Goal: Information Seeking & Learning: Learn about a topic

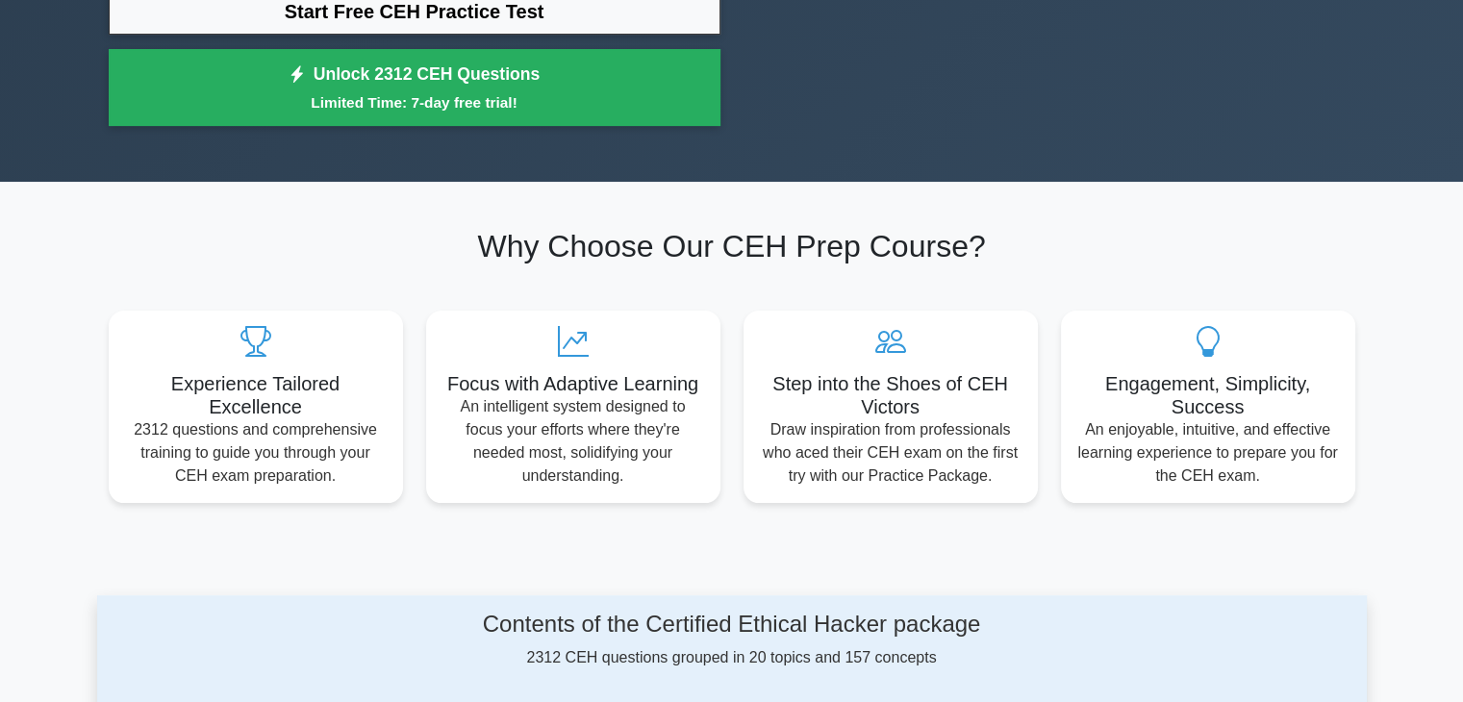
scroll to position [295, 0]
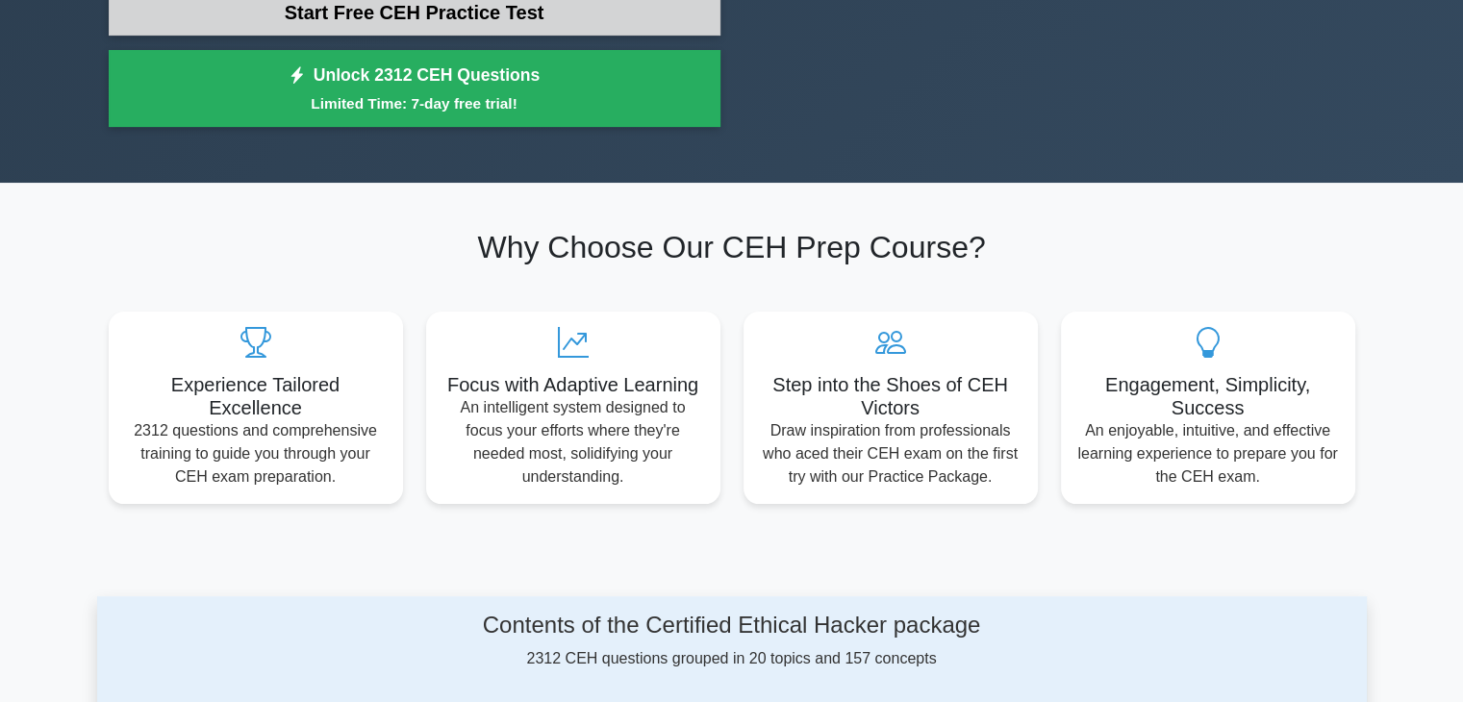
click at [482, 36] on link "Start Free CEH Practice Test" at bounding box center [415, 12] width 612 height 46
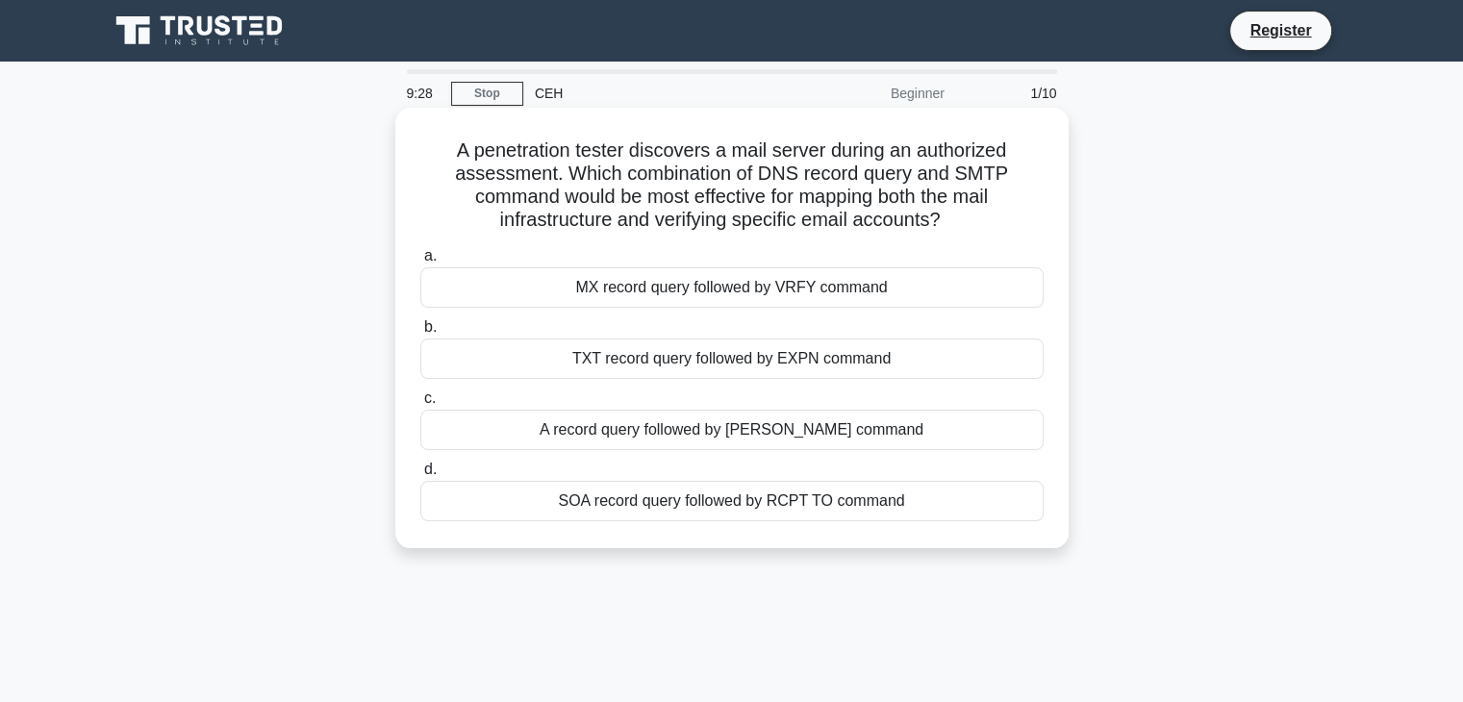
click at [798, 496] on div "SOA record query followed by RCPT TO command" at bounding box center [731, 501] width 623 height 40
click at [420, 476] on input "d. SOA record query followed by RCPT TO command" at bounding box center [420, 470] width 0 height 13
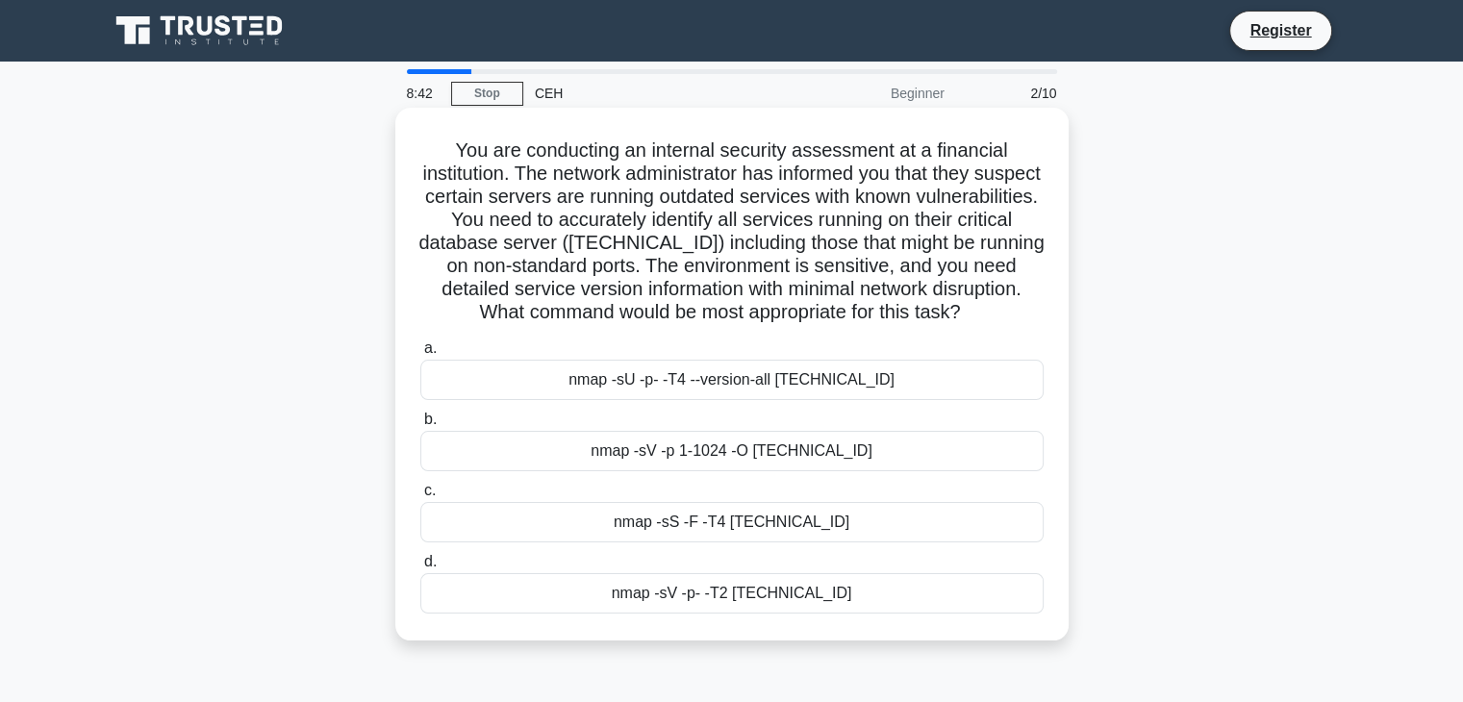
click at [739, 591] on div "nmap -sV -p- -T2 10.0.0.15" at bounding box center [731, 593] width 623 height 40
click at [420, 569] on input "d. nmap -sV -p- -T2 10.0.0.15" at bounding box center [420, 562] width 0 height 13
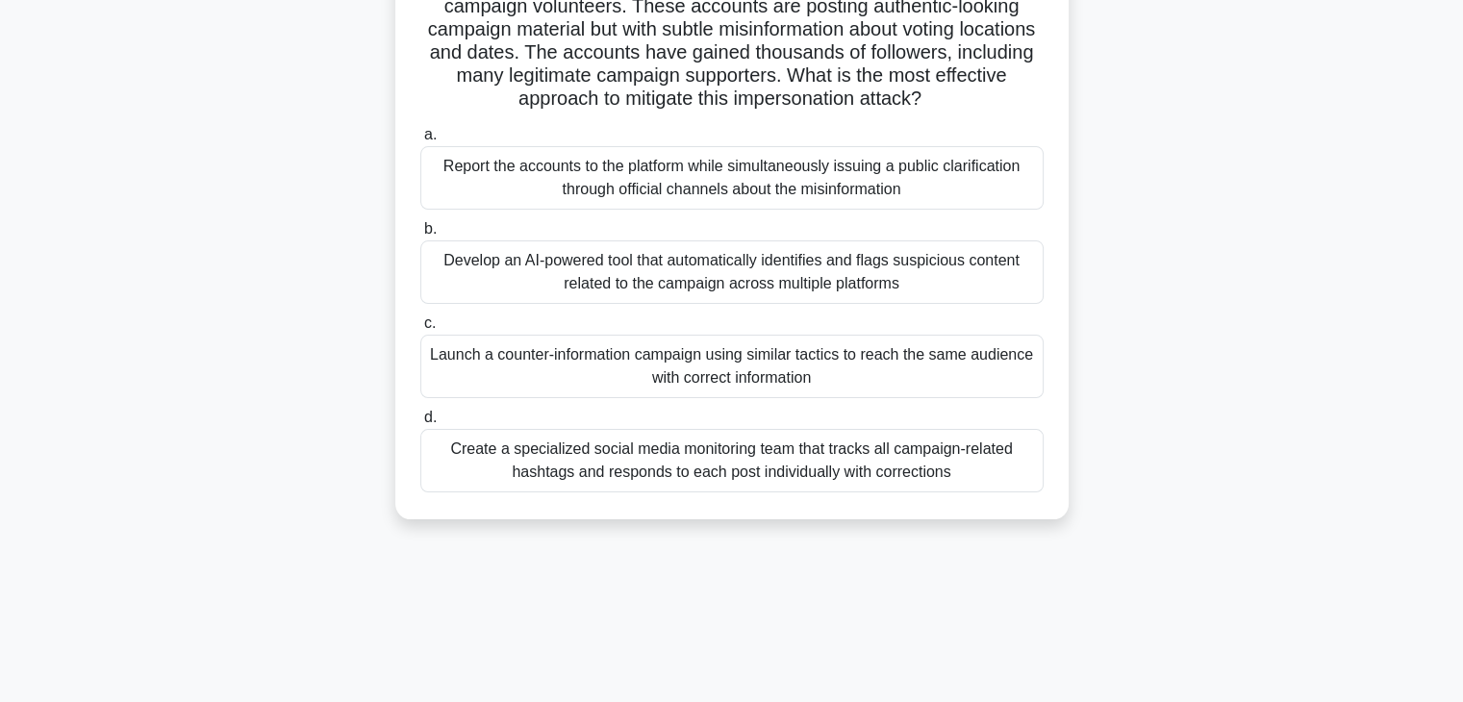
scroll to position [200, 0]
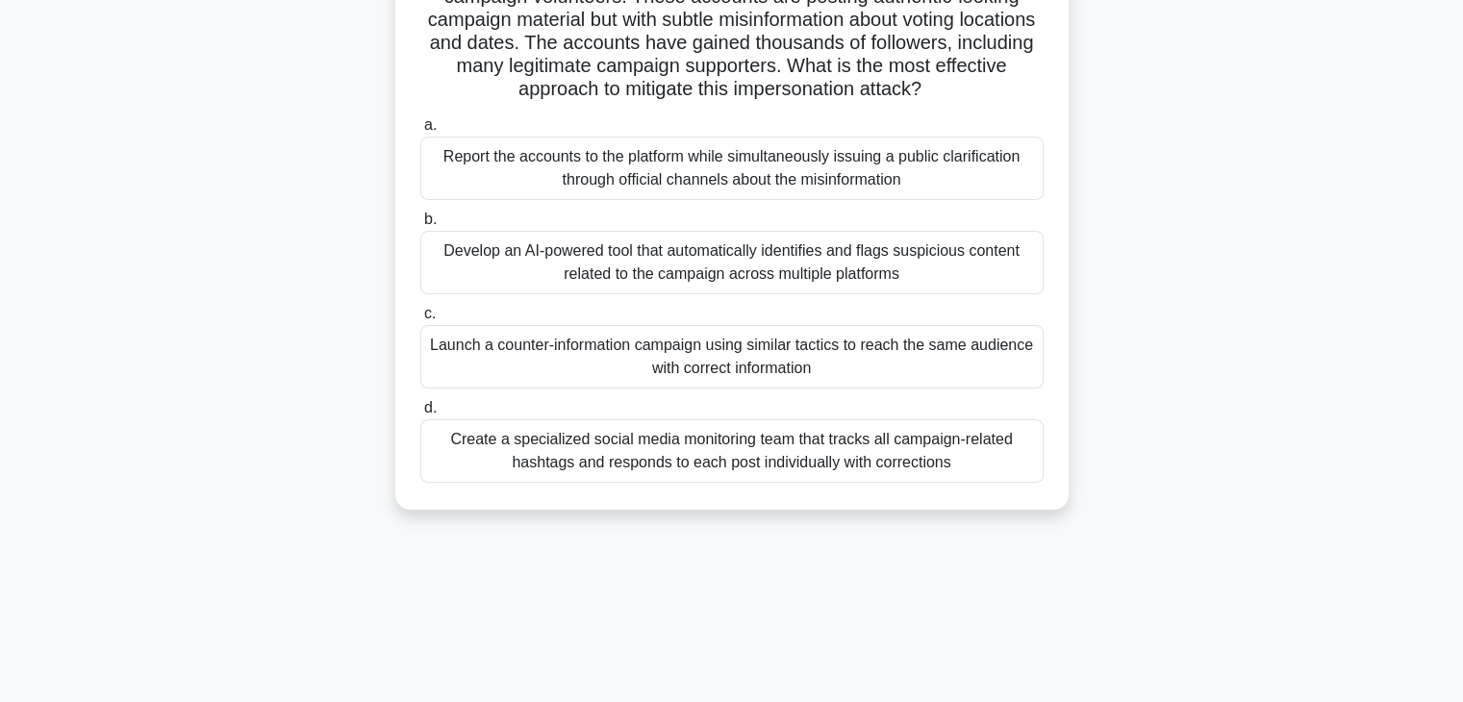
click at [693, 370] on div "Launch a counter-information campaign using similar tactics to reach the same a…" at bounding box center [731, 356] width 623 height 63
click at [420, 320] on input "c. Launch a counter-information campaign using similar tactics to reach the sam…" at bounding box center [420, 314] width 0 height 13
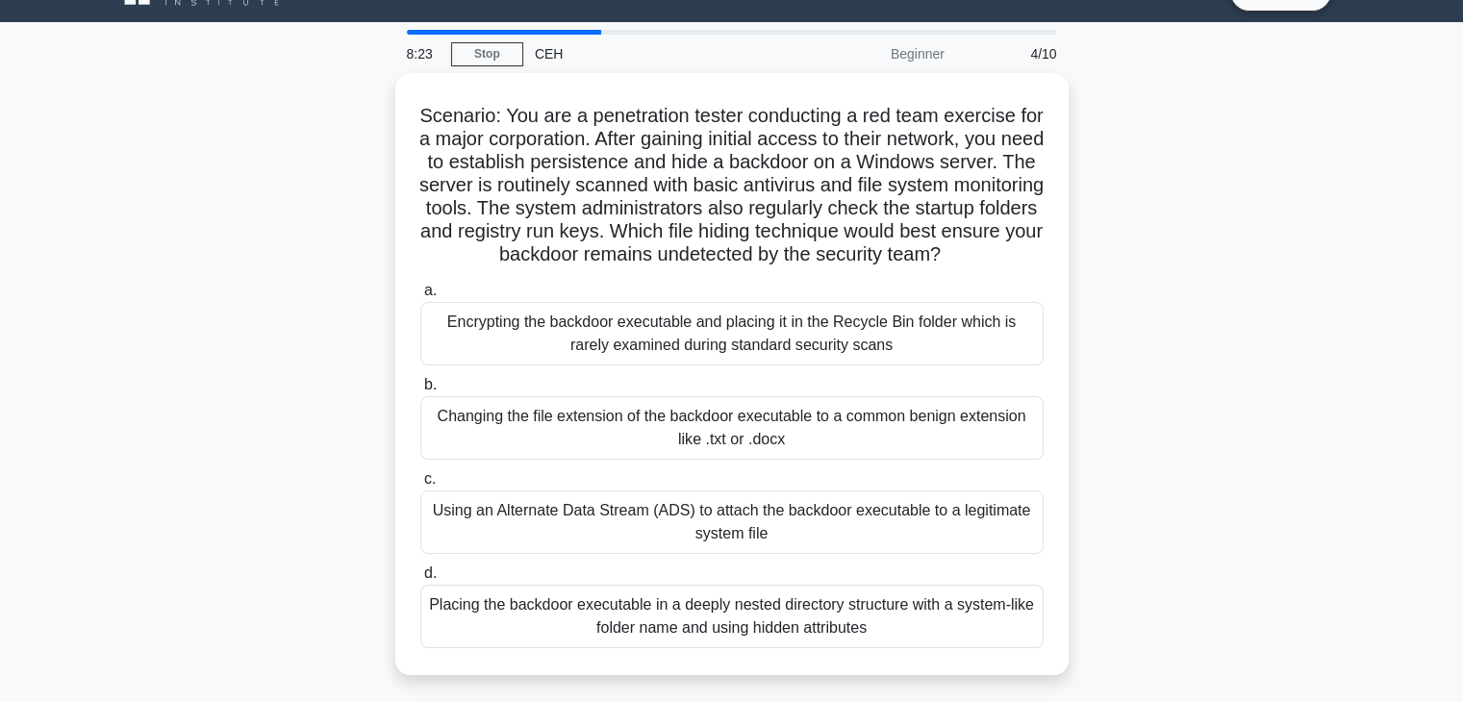
scroll to position [0, 0]
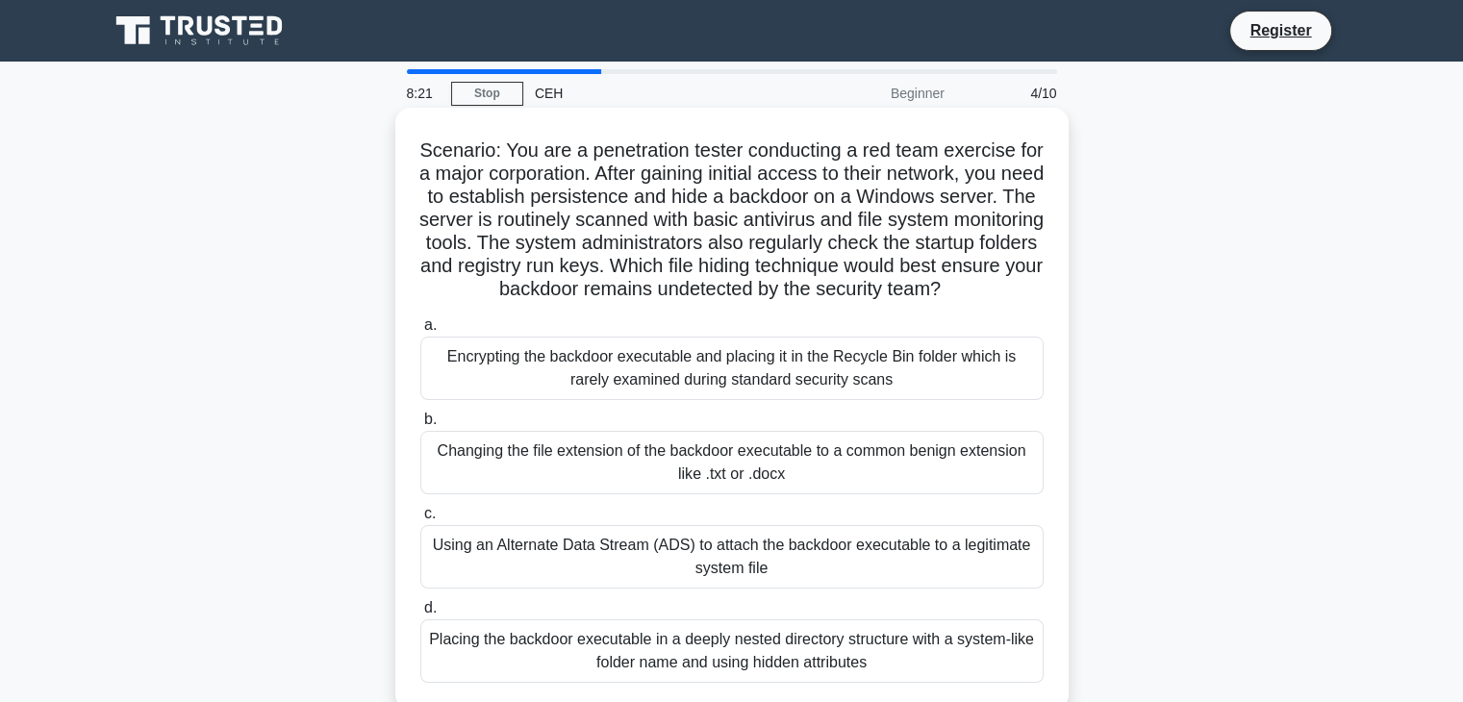
click at [697, 400] on div "Encrypting the backdoor executable and placing it in the Recycle Bin folder whi…" at bounding box center [731, 368] width 623 height 63
click at [420, 332] on input "a. Encrypting the backdoor executable and placing it in the Recycle Bin folder …" at bounding box center [420, 325] width 0 height 13
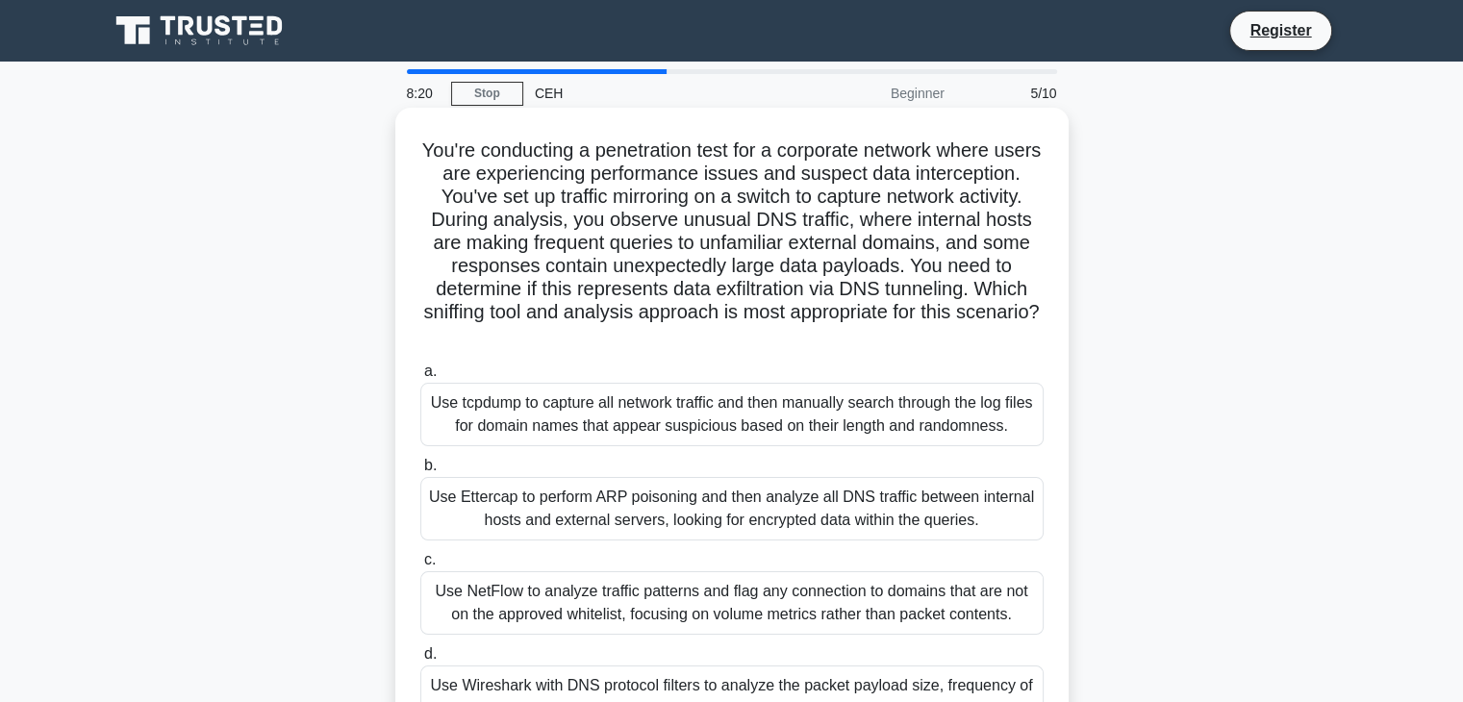
click at [673, 501] on div "Use Ettercap to perform ARP poisoning and then analyze all DNS traffic between …" at bounding box center [731, 508] width 623 height 63
click at [420, 472] on input "b. Use Ettercap to perform ARP poisoning and then analyze all DNS traffic betwe…" at bounding box center [420, 466] width 0 height 13
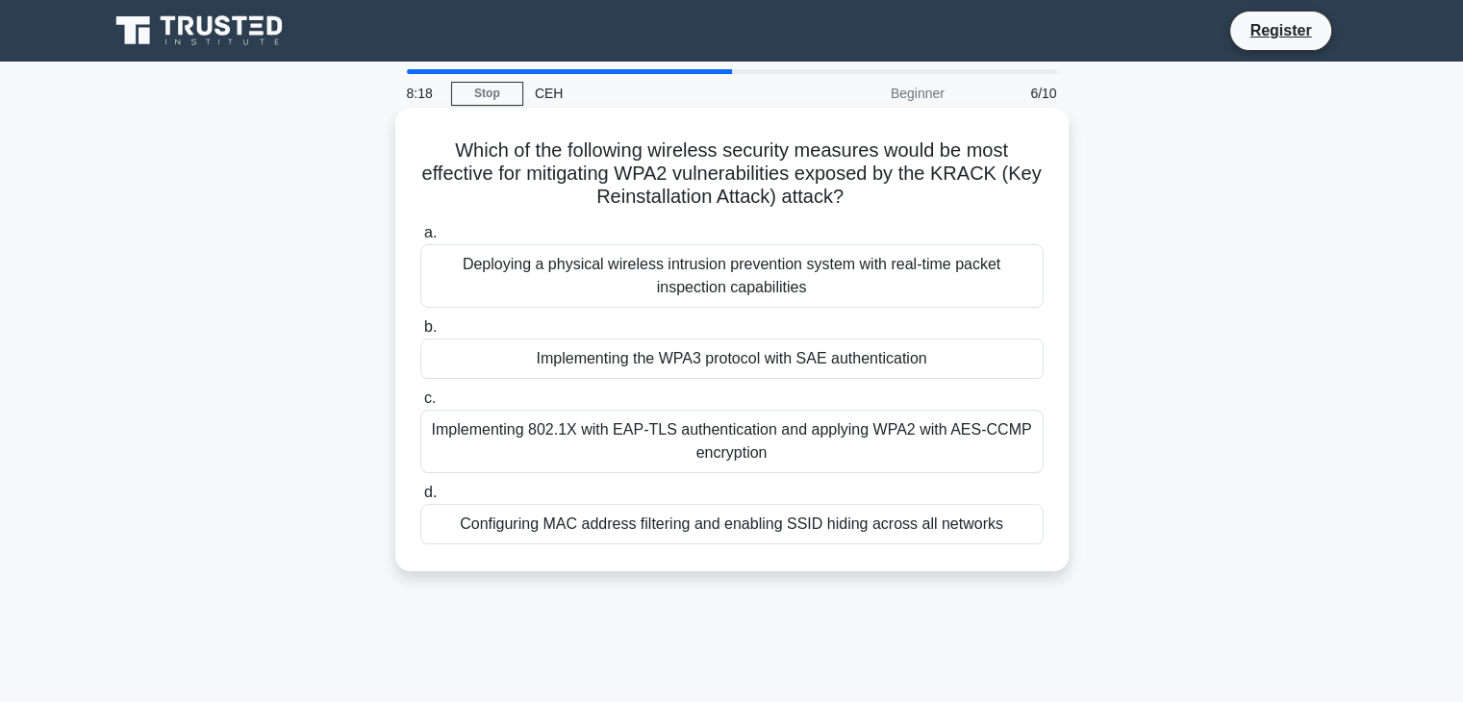
click at [677, 370] on div "Implementing the WPA3 protocol with SAE authentication" at bounding box center [731, 359] width 623 height 40
click at [420, 334] on input "b. Implementing the WPA3 protocol with SAE authentication" at bounding box center [420, 327] width 0 height 13
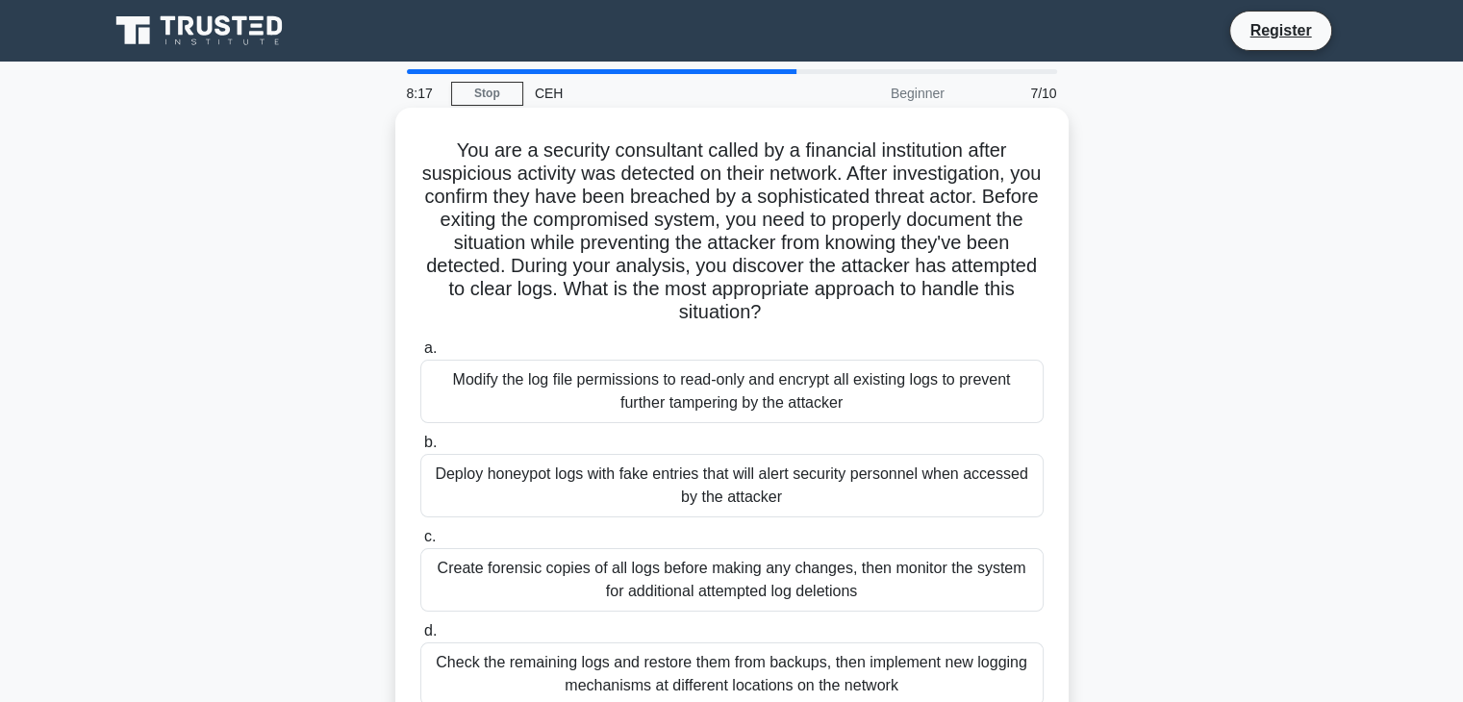
click at [673, 400] on div "Modify the log file permissions to read-only and encrypt all existing logs to p…" at bounding box center [731, 391] width 623 height 63
click at [420, 355] on input "a. Modify the log file permissions to read-only and encrypt all existing logs t…" at bounding box center [420, 348] width 0 height 13
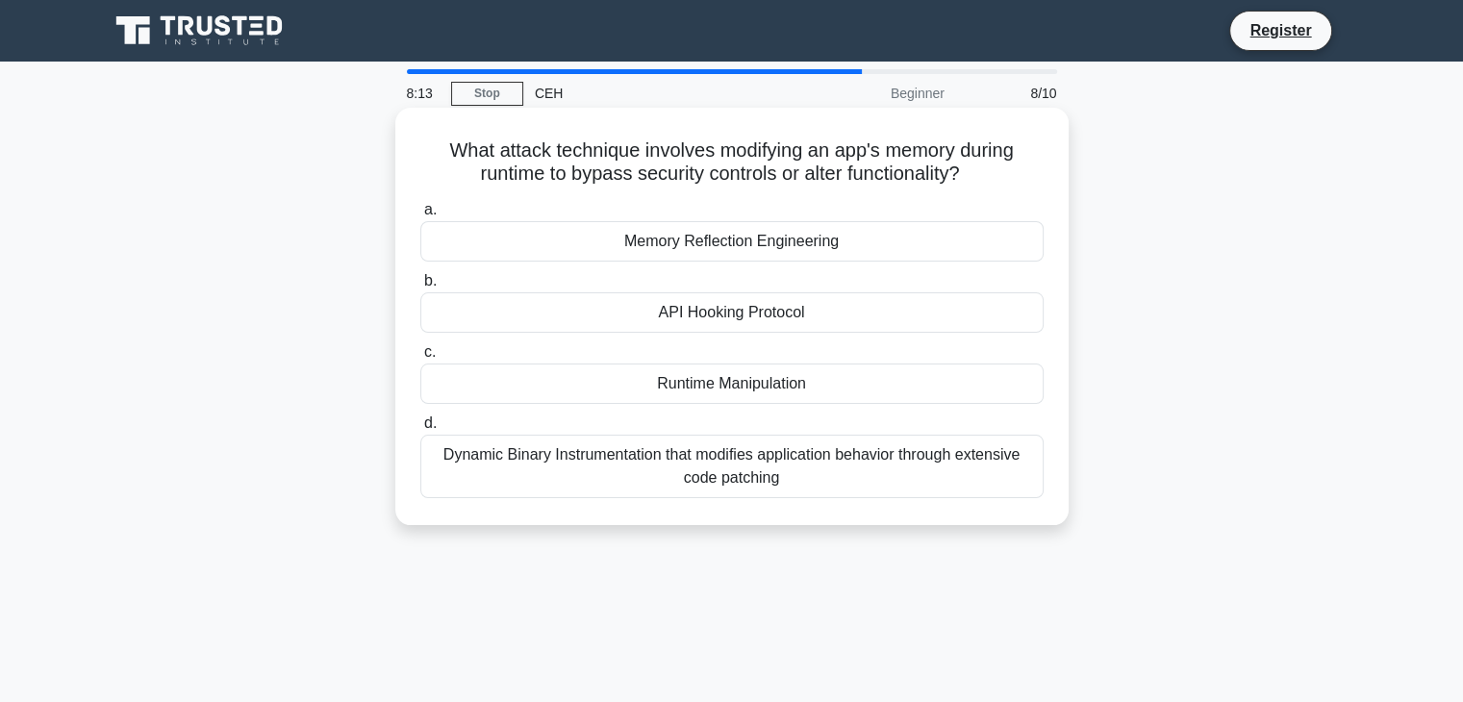
click at [675, 316] on div "API Hooking Protocol" at bounding box center [731, 312] width 623 height 40
click at [420, 288] on input "b. API Hooking Protocol" at bounding box center [420, 281] width 0 height 13
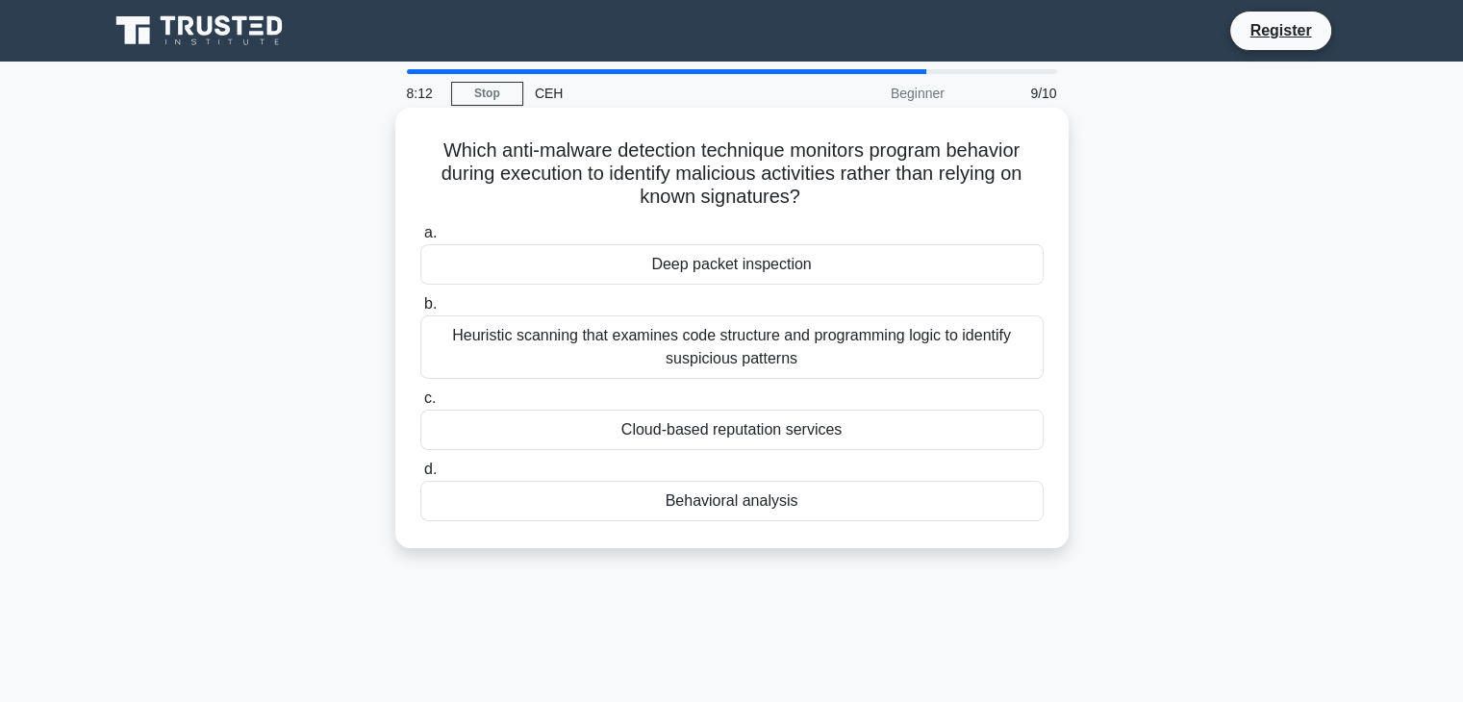
click at [693, 274] on div "Deep packet inspection" at bounding box center [731, 264] width 623 height 40
click at [420, 240] on input "a. Deep packet inspection" at bounding box center [420, 233] width 0 height 13
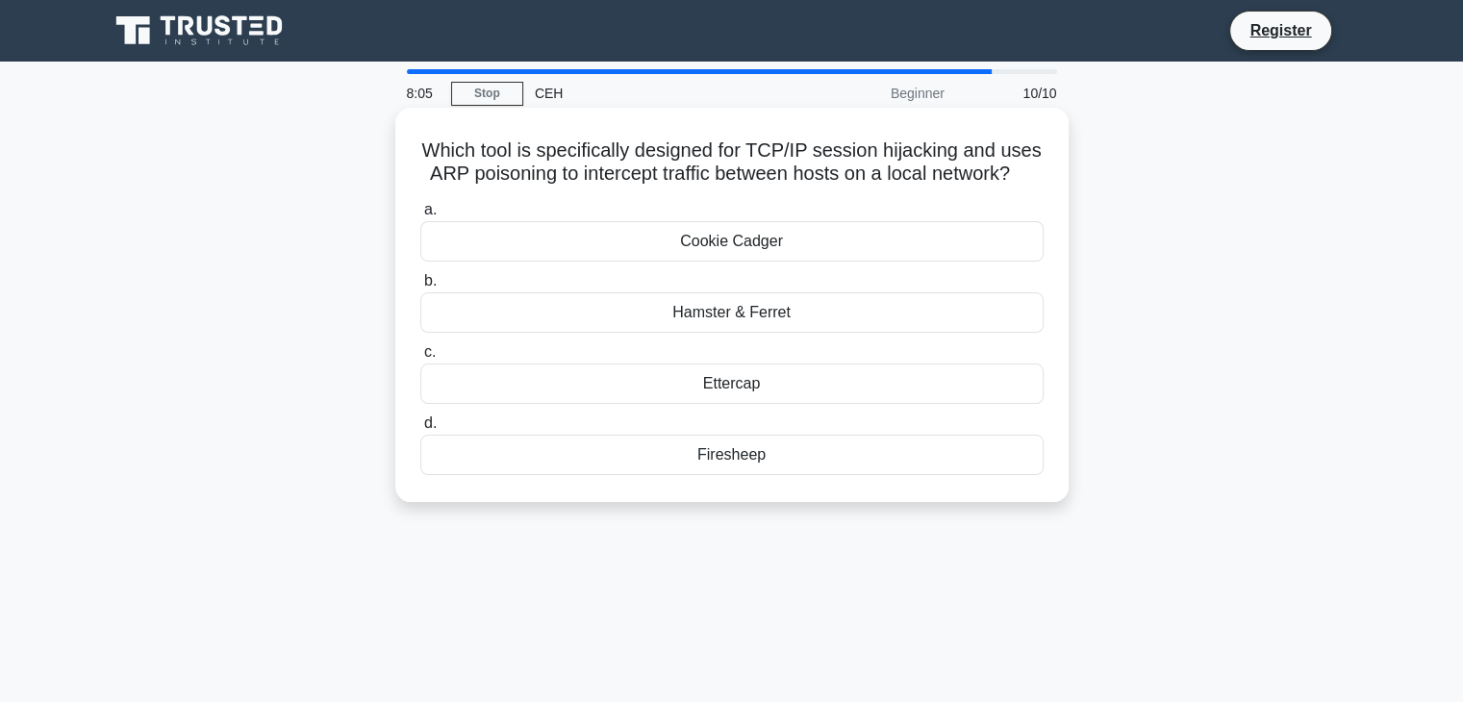
click at [750, 251] on div "Cookie Cadger" at bounding box center [731, 241] width 623 height 40
click at [420, 216] on input "a. Cookie Cadger" at bounding box center [420, 210] width 0 height 13
